Goal: Obtain resource: Obtain resource

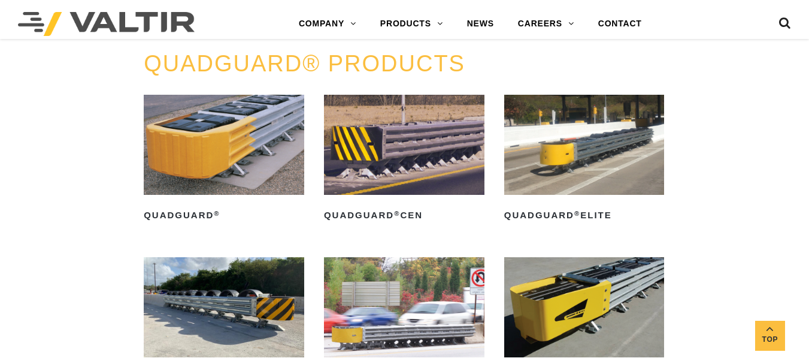
scroll to position [779, 0]
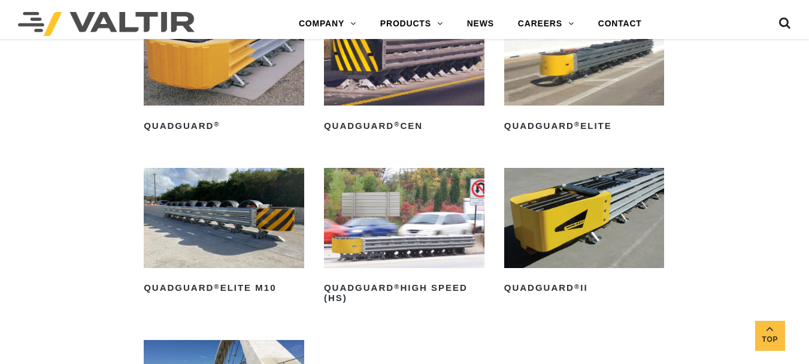
click at [573, 226] on img at bounding box center [584, 218] width 161 height 100
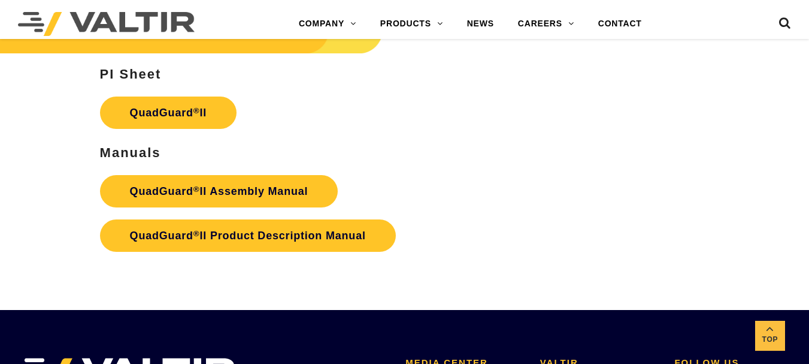
scroll to position [2575, 0]
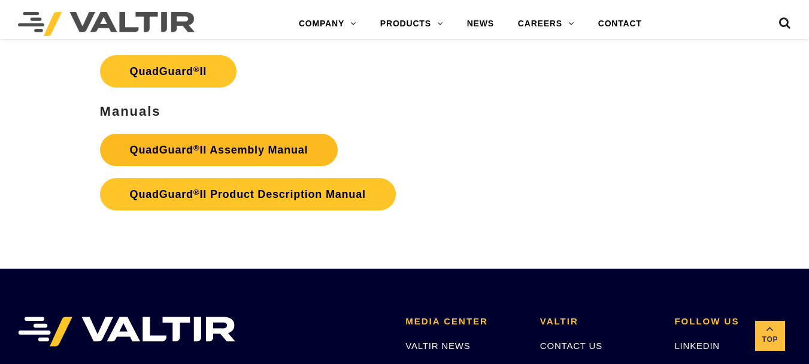
click at [259, 153] on strong "QuadGuard ® II Assembly Manual" at bounding box center [219, 150] width 178 height 12
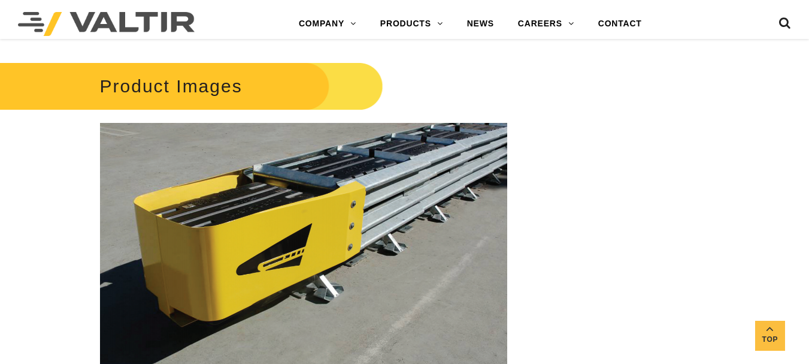
scroll to position [2124, 0]
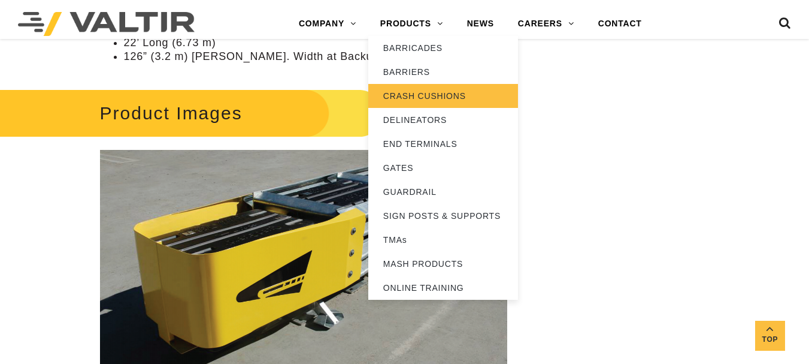
click at [428, 94] on link "CRASH CUSHIONS" at bounding box center [443, 96] width 150 height 24
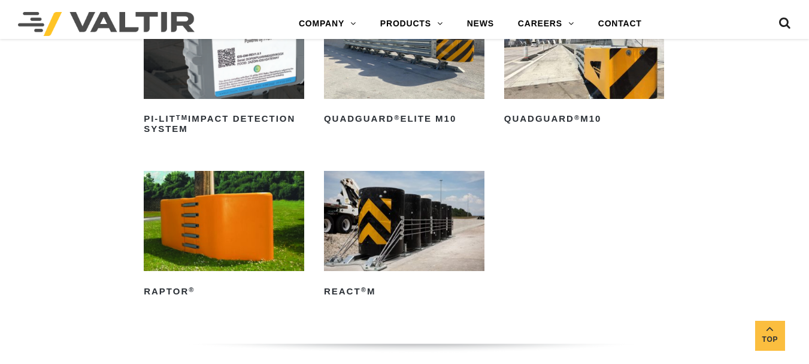
scroll to position [299, 0]
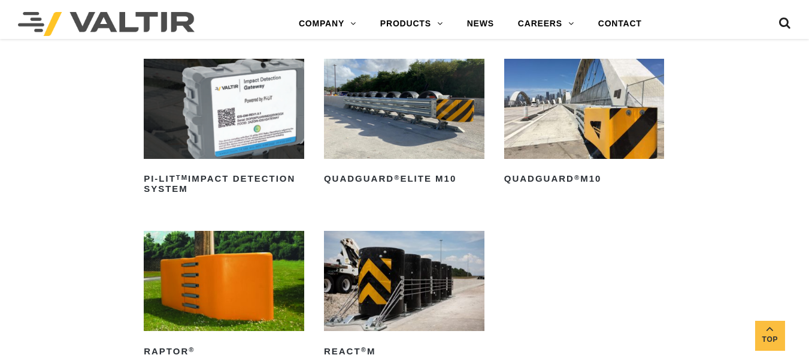
click at [562, 148] on img at bounding box center [584, 109] width 161 height 100
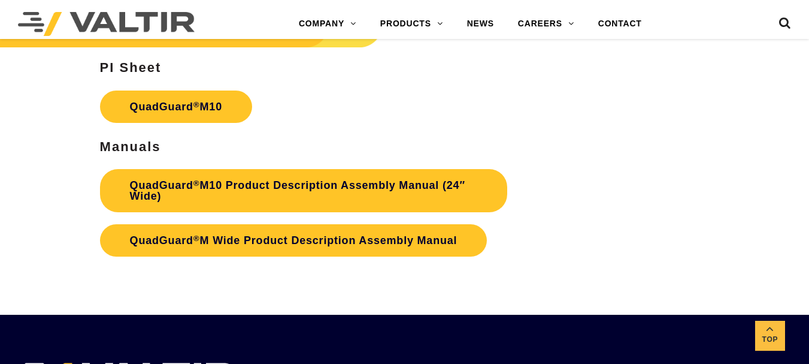
scroll to position [3593, 0]
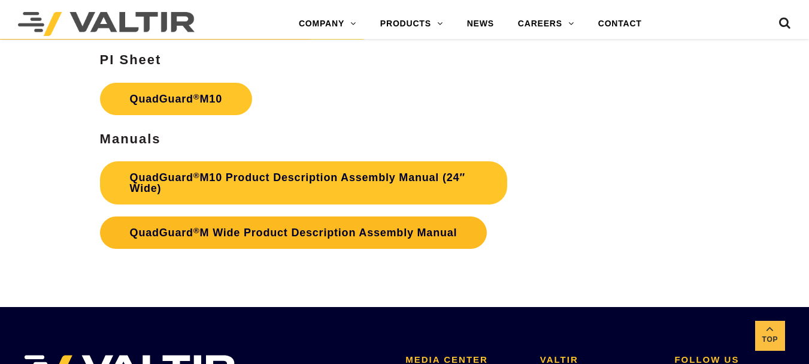
click at [245, 238] on link "QuadGuard ® M Wide Product Description Assembly Manual" at bounding box center [293, 232] width 387 height 32
